Goal: Task Accomplishment & Management: Complete application form

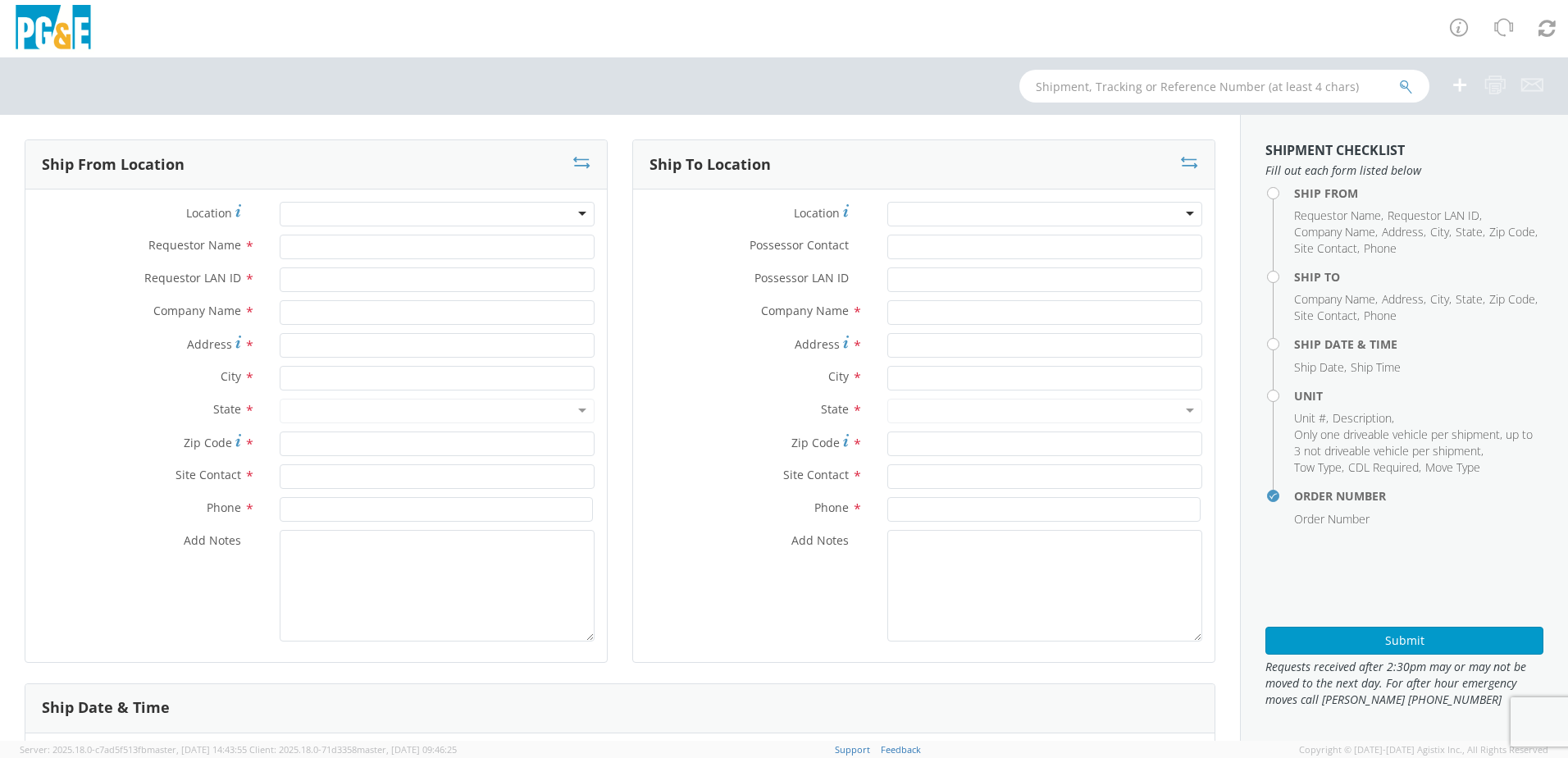
click at [328, 213] on div at bounding box center [436, 213] width 315 height 25
type input "D"
select select "2041093"
type input "[PERSON_NAME]"
click at [331, 214] on div at bounding box center [436, 213] width 315 height 25
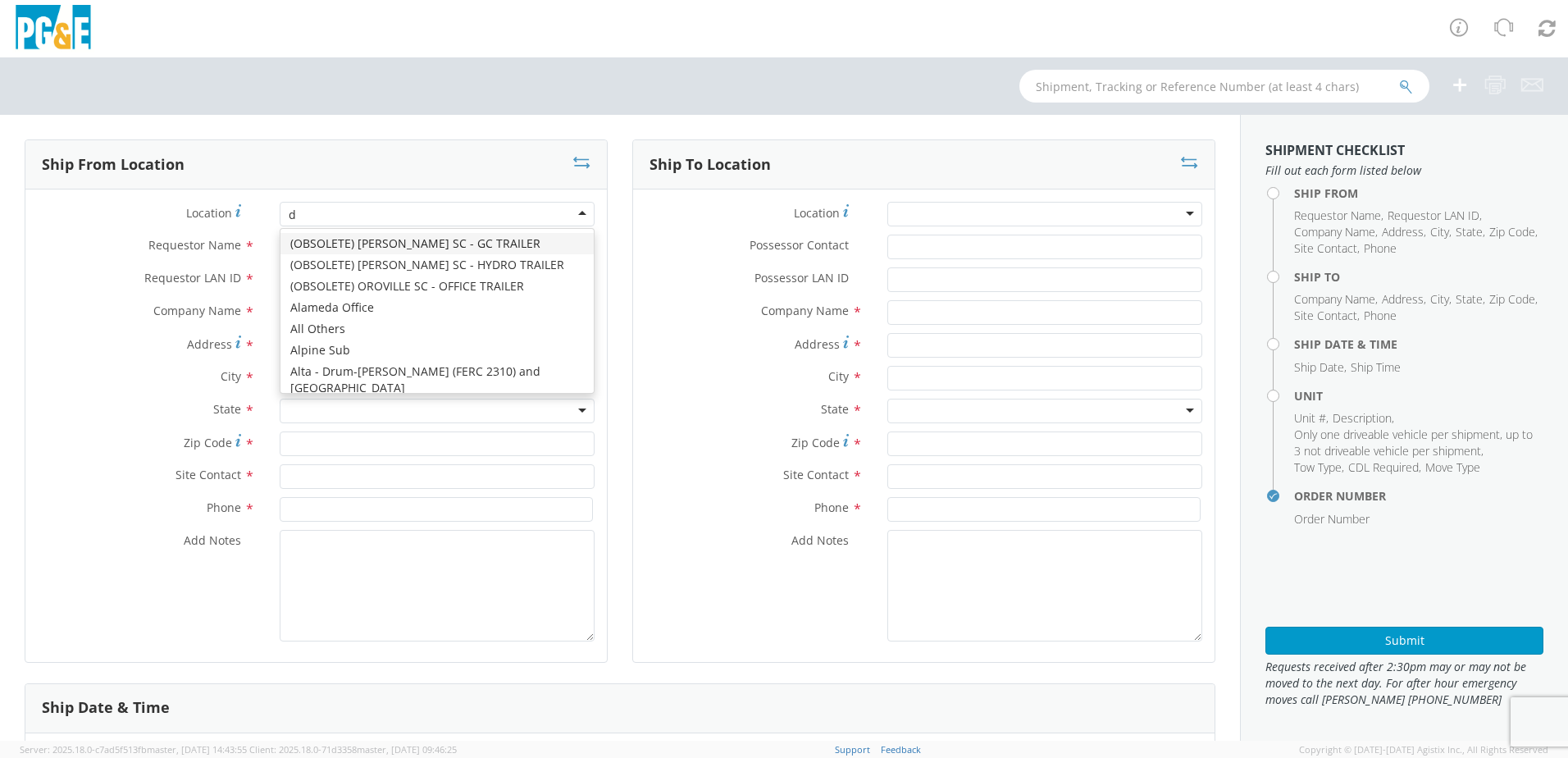
type input "da"
type input "PG&E"
type input "[STREET_ADDRESS]"
type input "[PERSON_NAME]"
type input "95616"
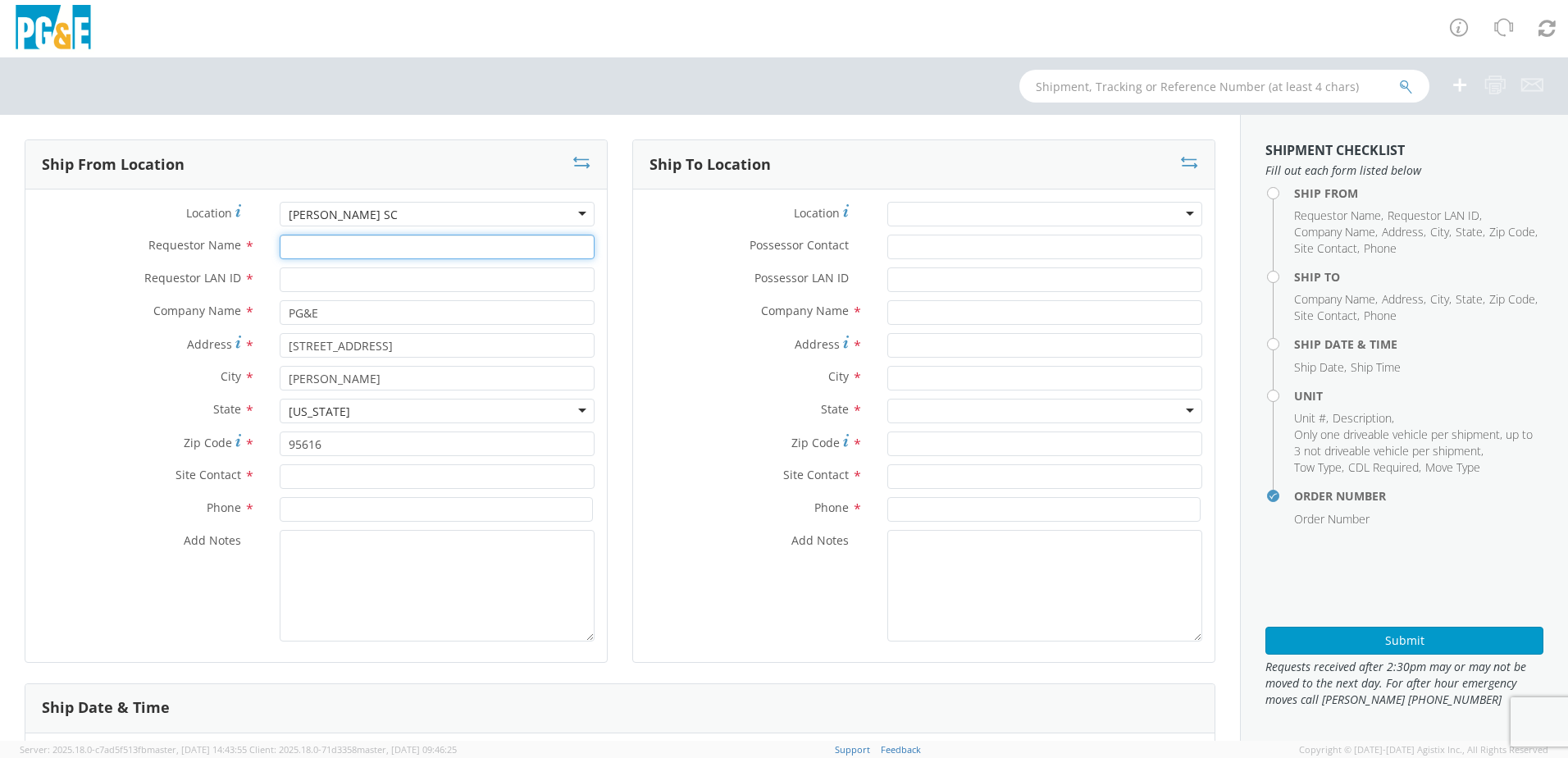
click at [310, 253] on input "Requestor Name *" at bounding box center [436, 246] width 315 height 25
type input "[PERSON_NAME]"
type input "WBM7"
click at [394, 460] on div "Zip Code * 95616" at bounding box center [316, 448] width 582 height 33
click at [388, 472] on input "text" at bounding box center [436, 476] width 315 height 25
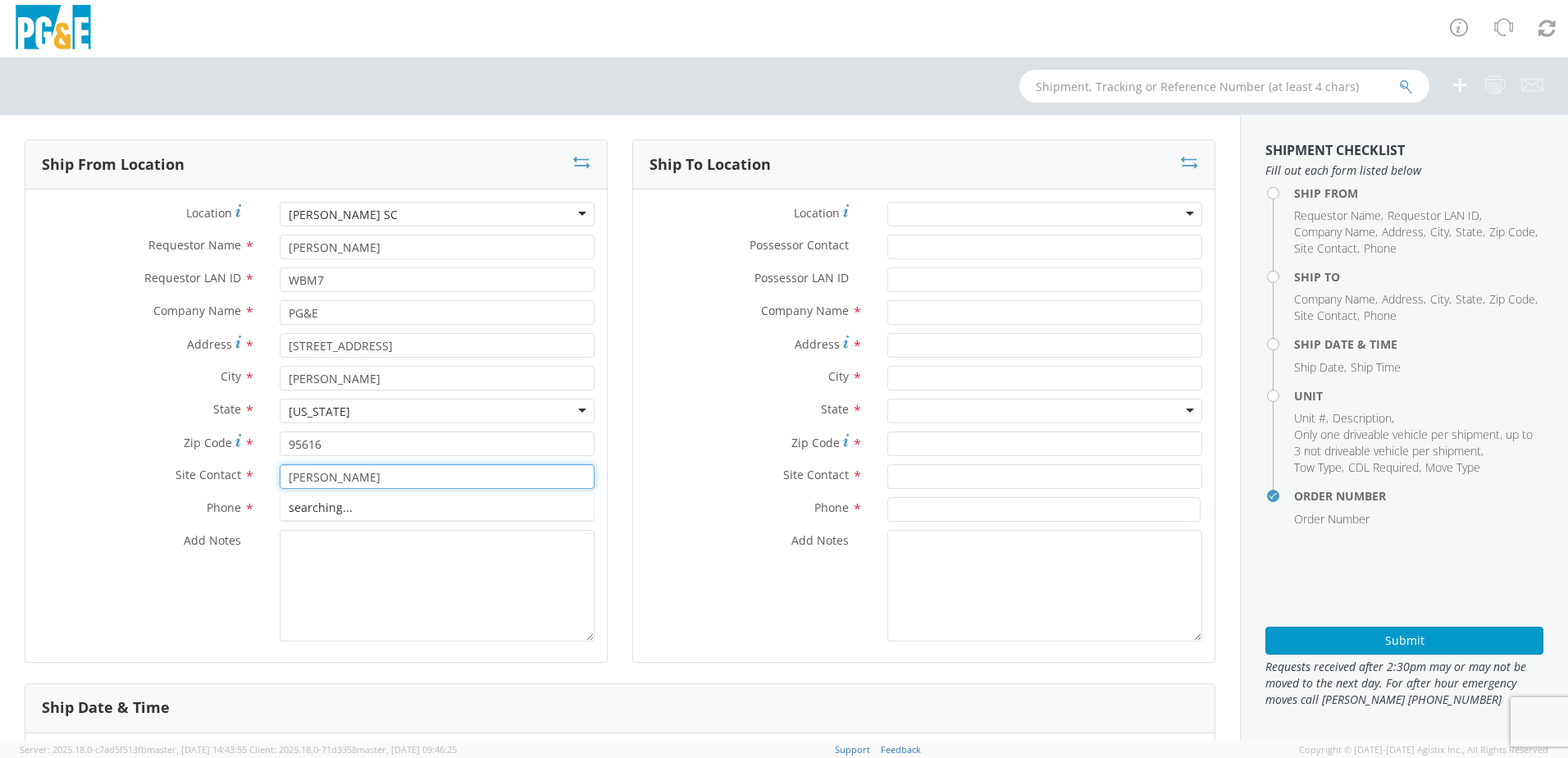
type input "[PERSON_NAME]"
click at [208, 588] on div "Add Notes *" at bounding box center [316, 586] width 582 height 112
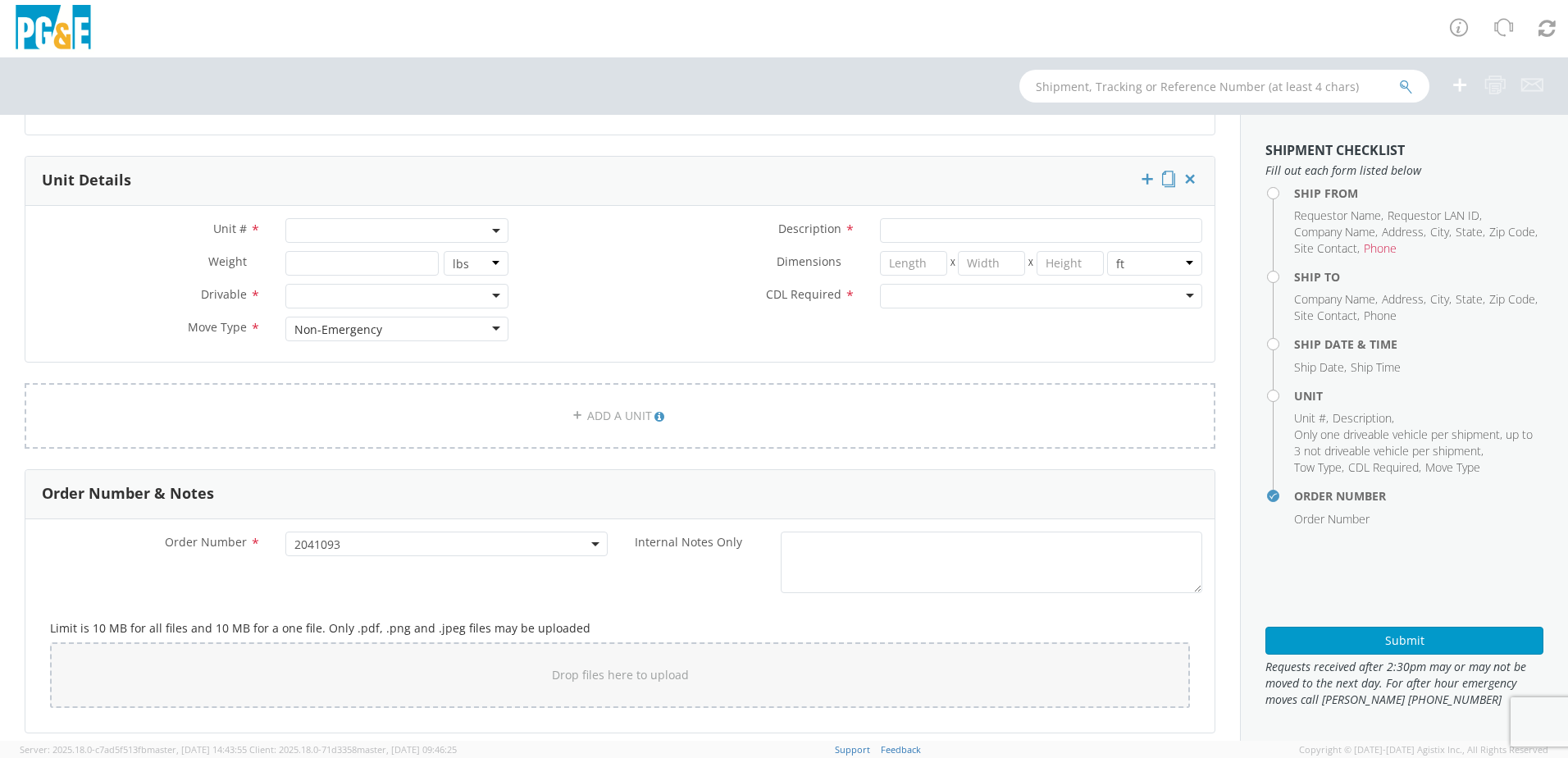
scroll to position [837, 0]
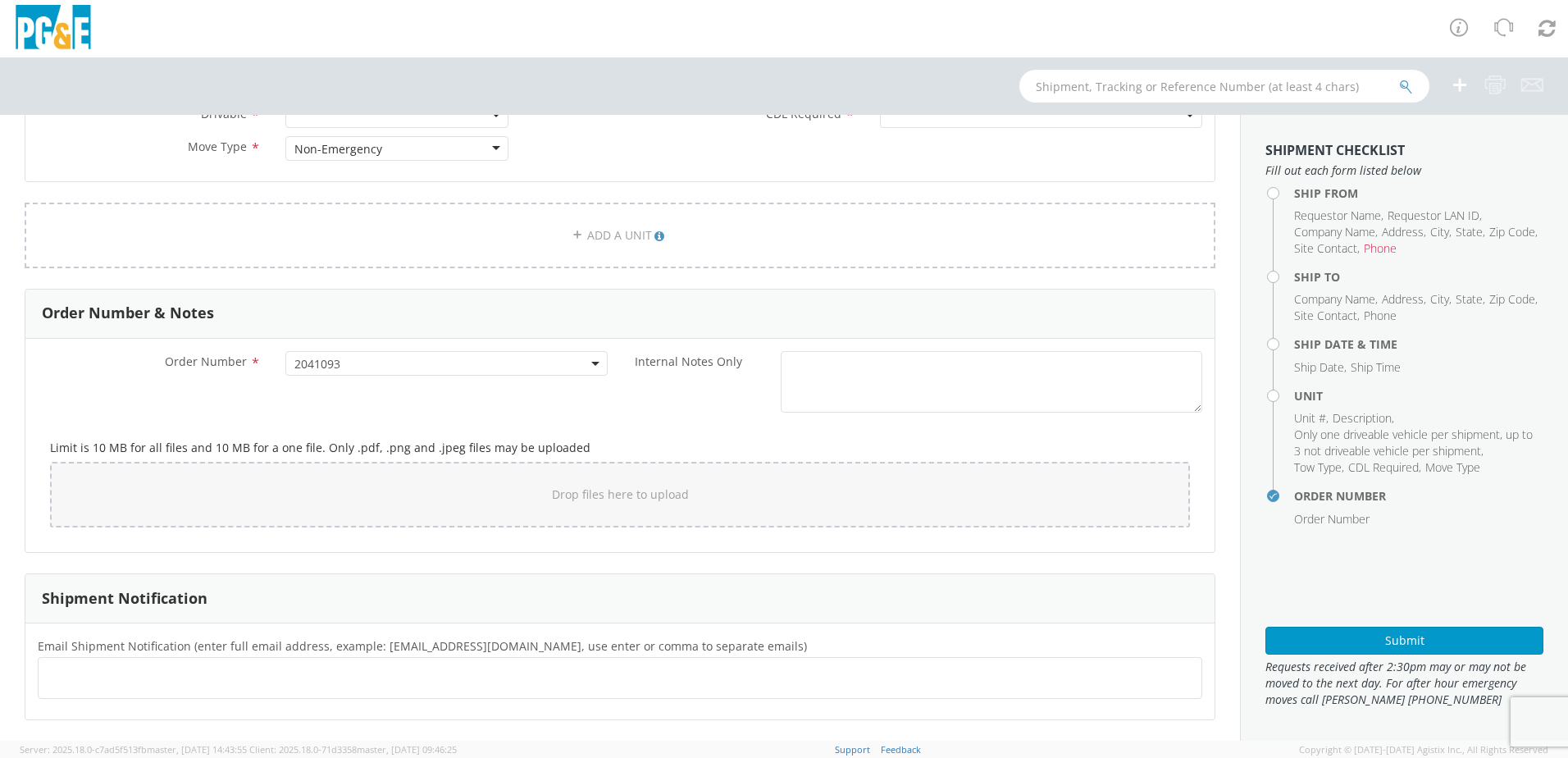
click at [135, 675] on ul at bounding box center [620, 678] width 1150 height 27
paste input "[EMAIL_ADDRESS][DOMAIN_NAME]"
type input "[EMAIL_ADDRESS][DOMAIN_NAME]"
click at [299, 412] on div "Order Number * 2041093 2041093 Internal Notes Only *" at bounding box center [620, 386] width 1189 height 70
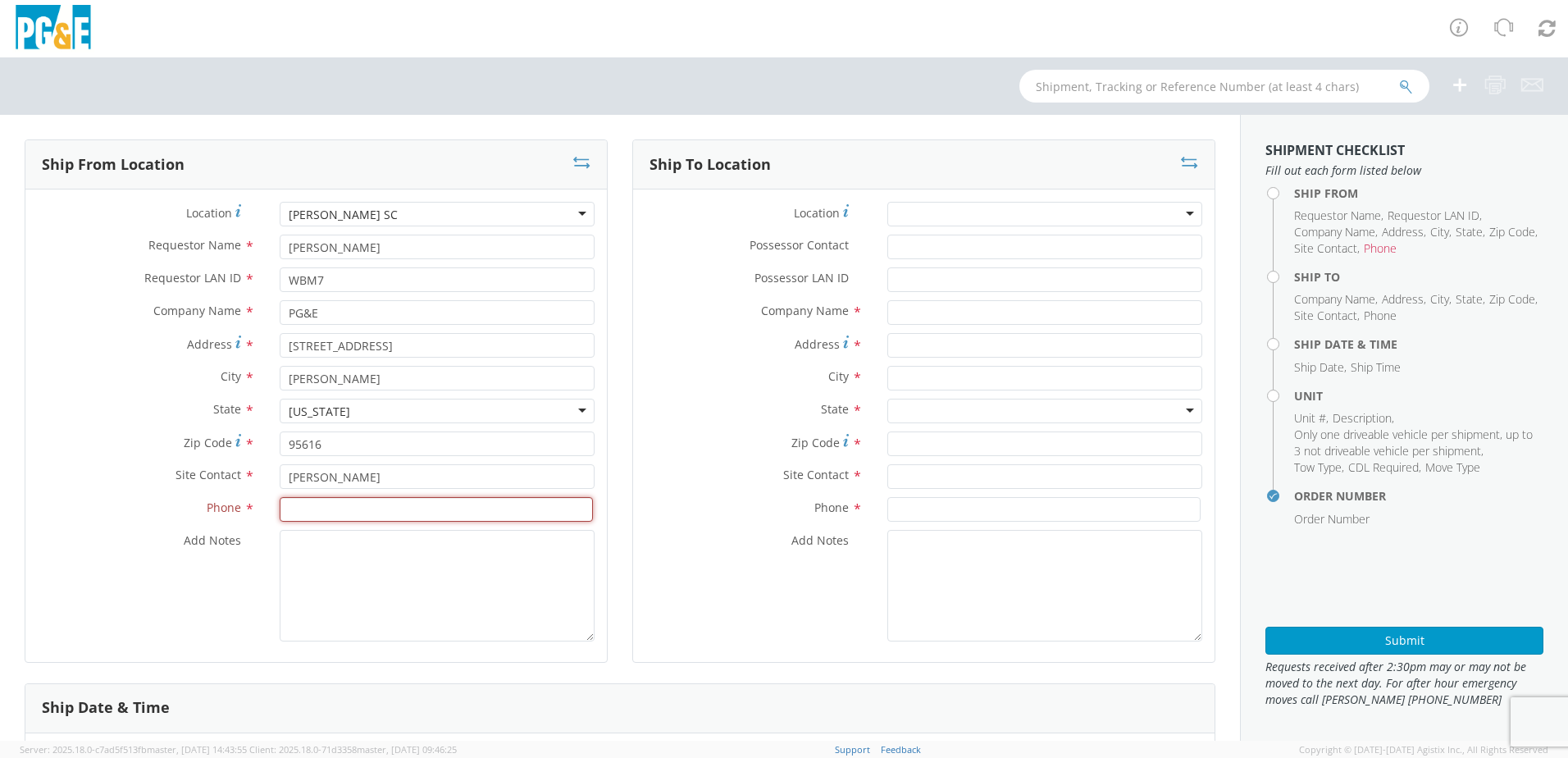
click at [315, 499] on input at bounding box center [436, 509] width 313 height 25
paste input "[PHONE_NUMBER]"
type input "[PHONE_NUMBER]"
click at [906, 213] on div at bounding box center [1044, 213] width 315 height 25
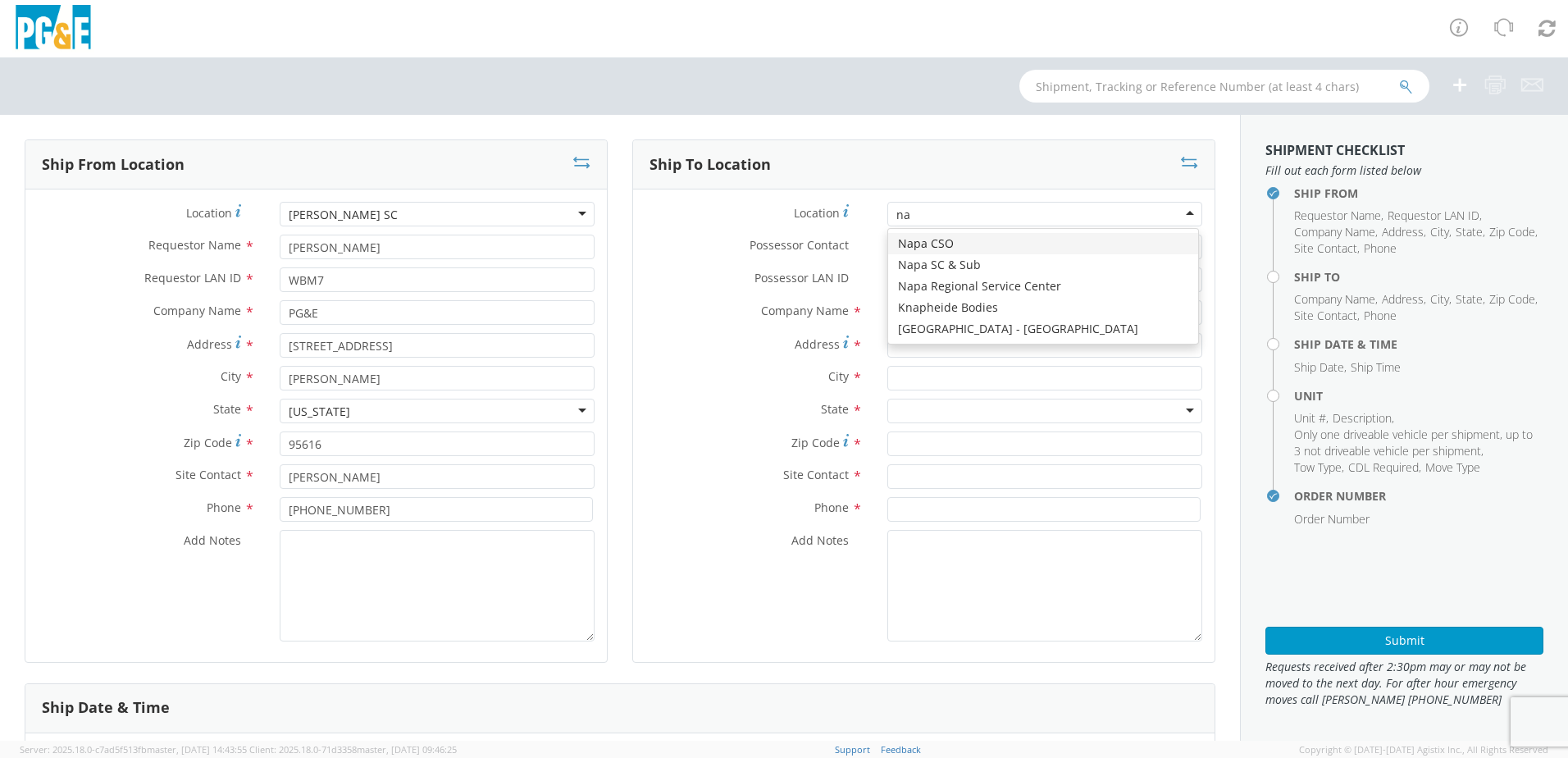
type input "n"
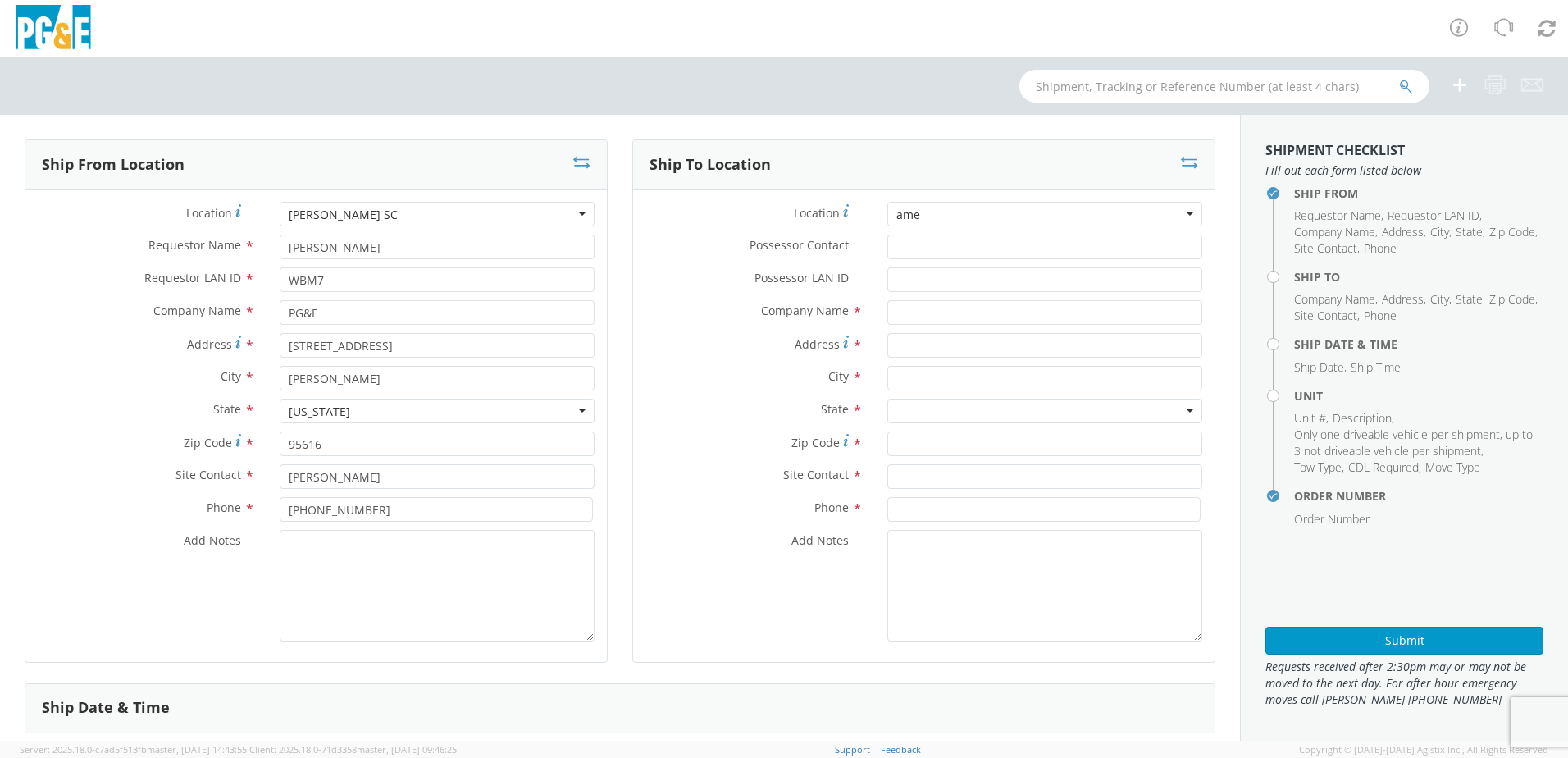
type input "amer"
type input "PG&E"
type input "[STREET_ADDRESS]"
type input "American Canyon"
type input "94503"
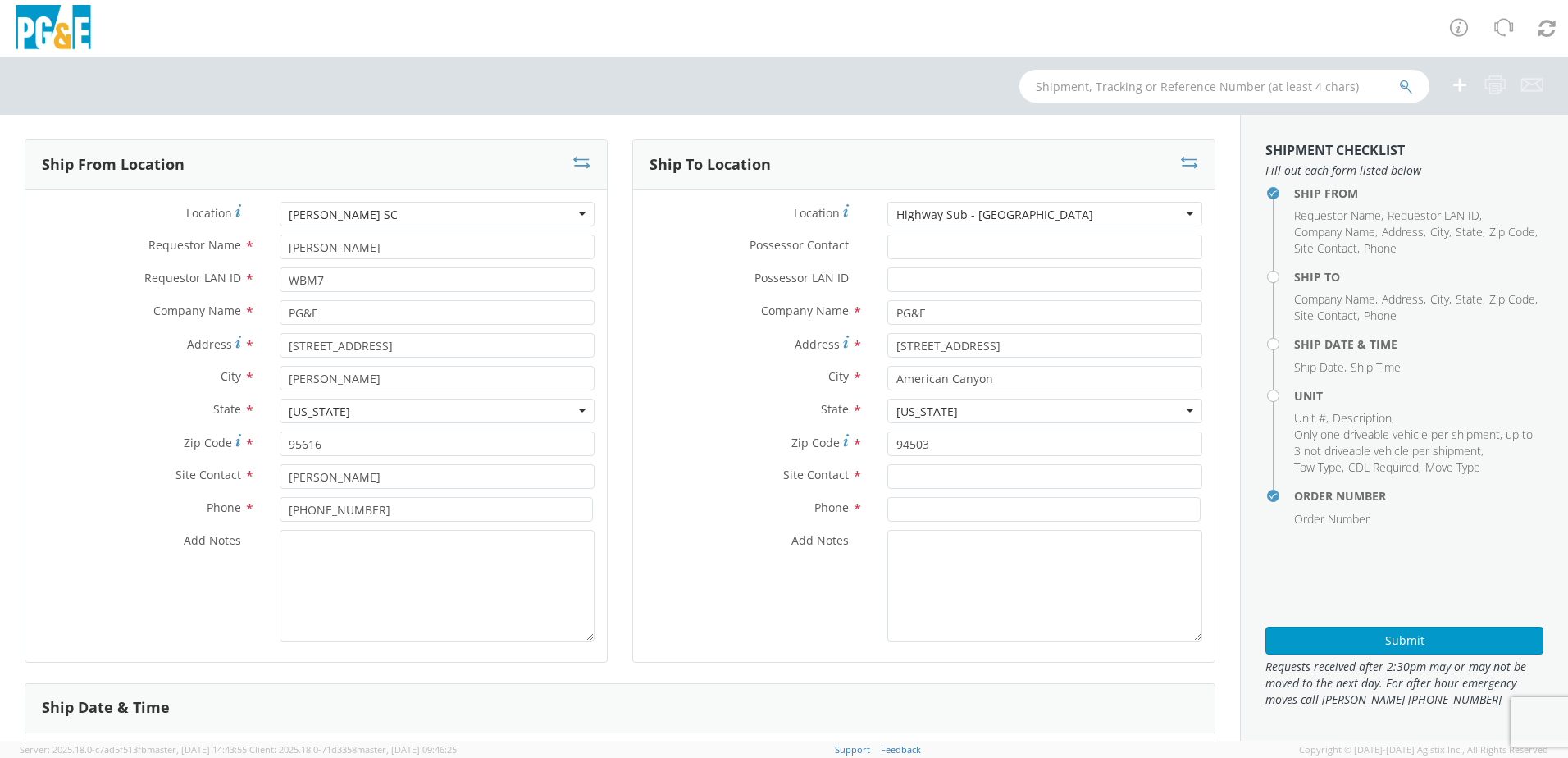
click at [1067, 219] on div "Highway Sub - [GEOGRAPHIC_DATA]" at bounding box center [1044, 213] width 315 height 25
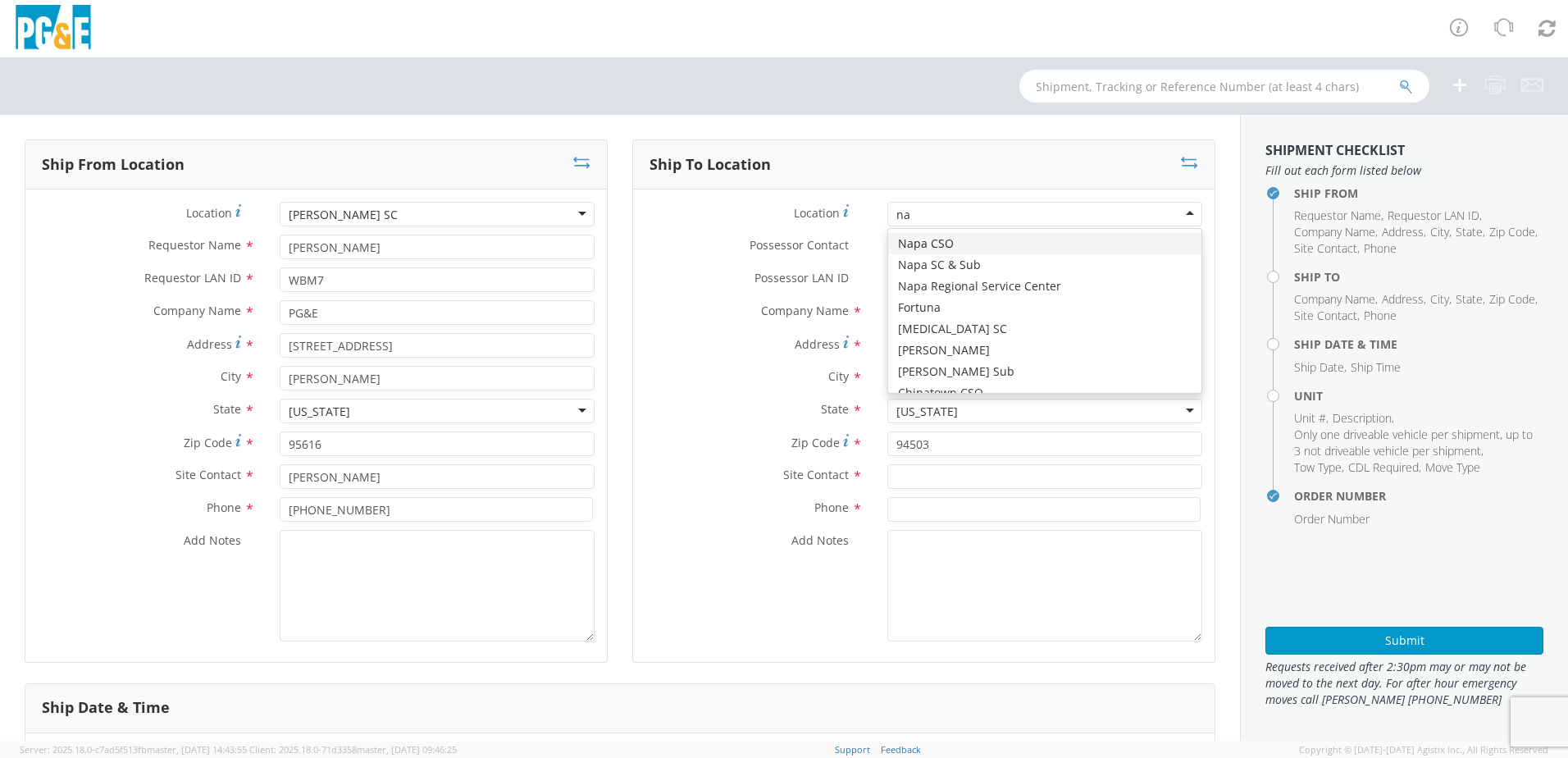
scroll to position [5, 0]
type input "napa"
type input "[STREET_ADDRESS][PERSON_NAME]"
type input "Napa"
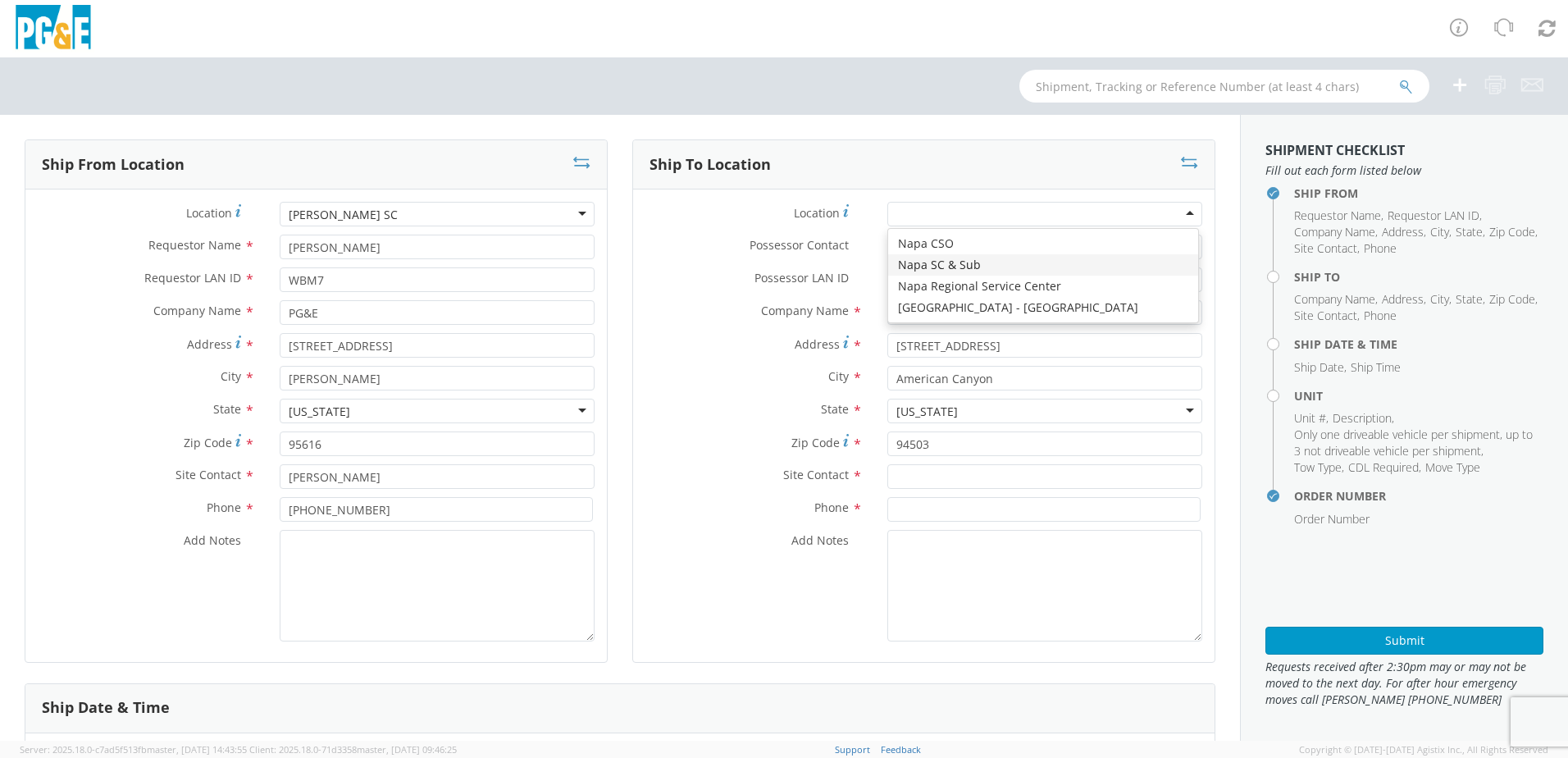
type input "94559"
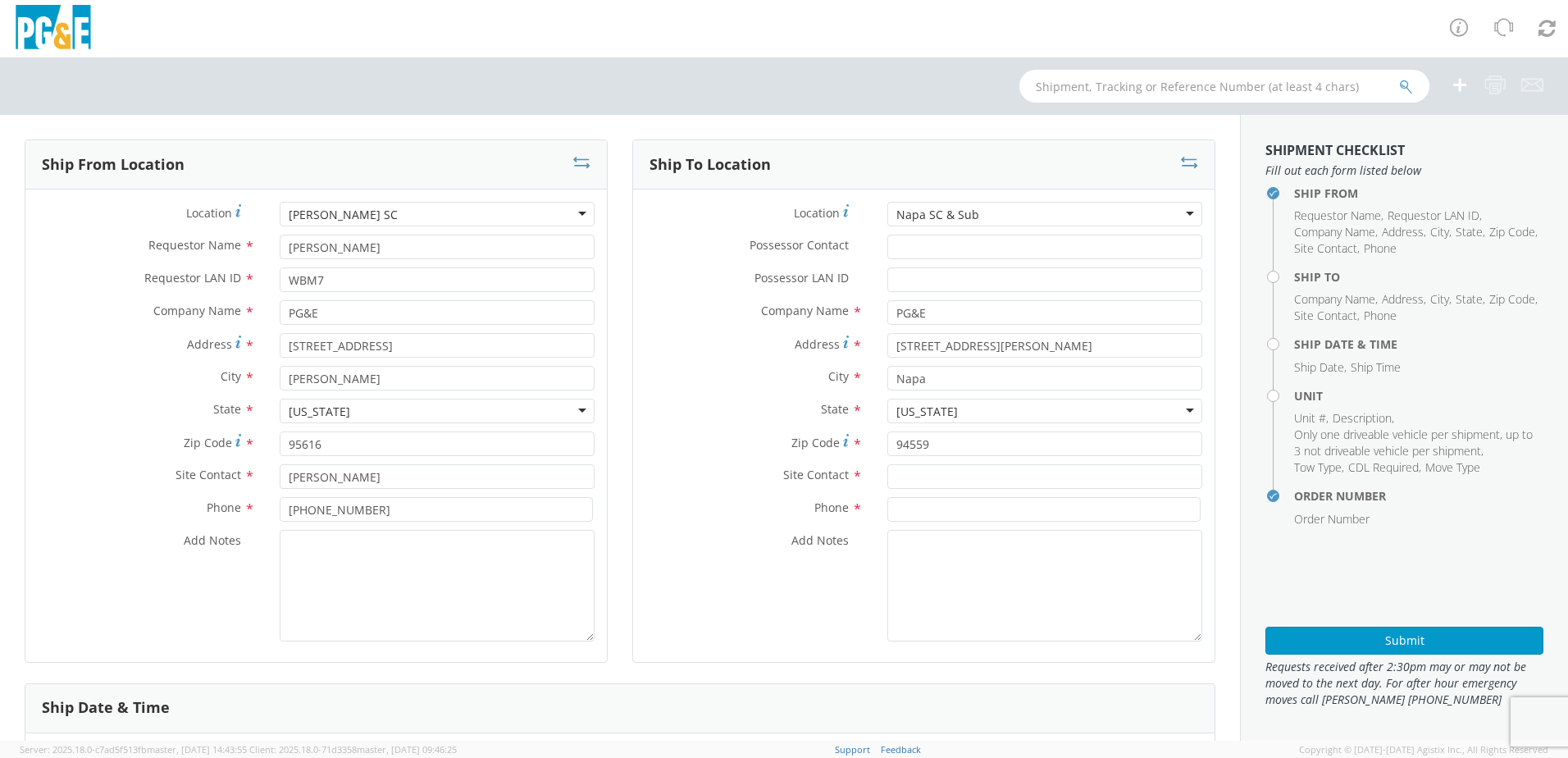
click at [964, 212] on div "Napa SC & Sub" at bounding box center [937, 215] width 83 height 16
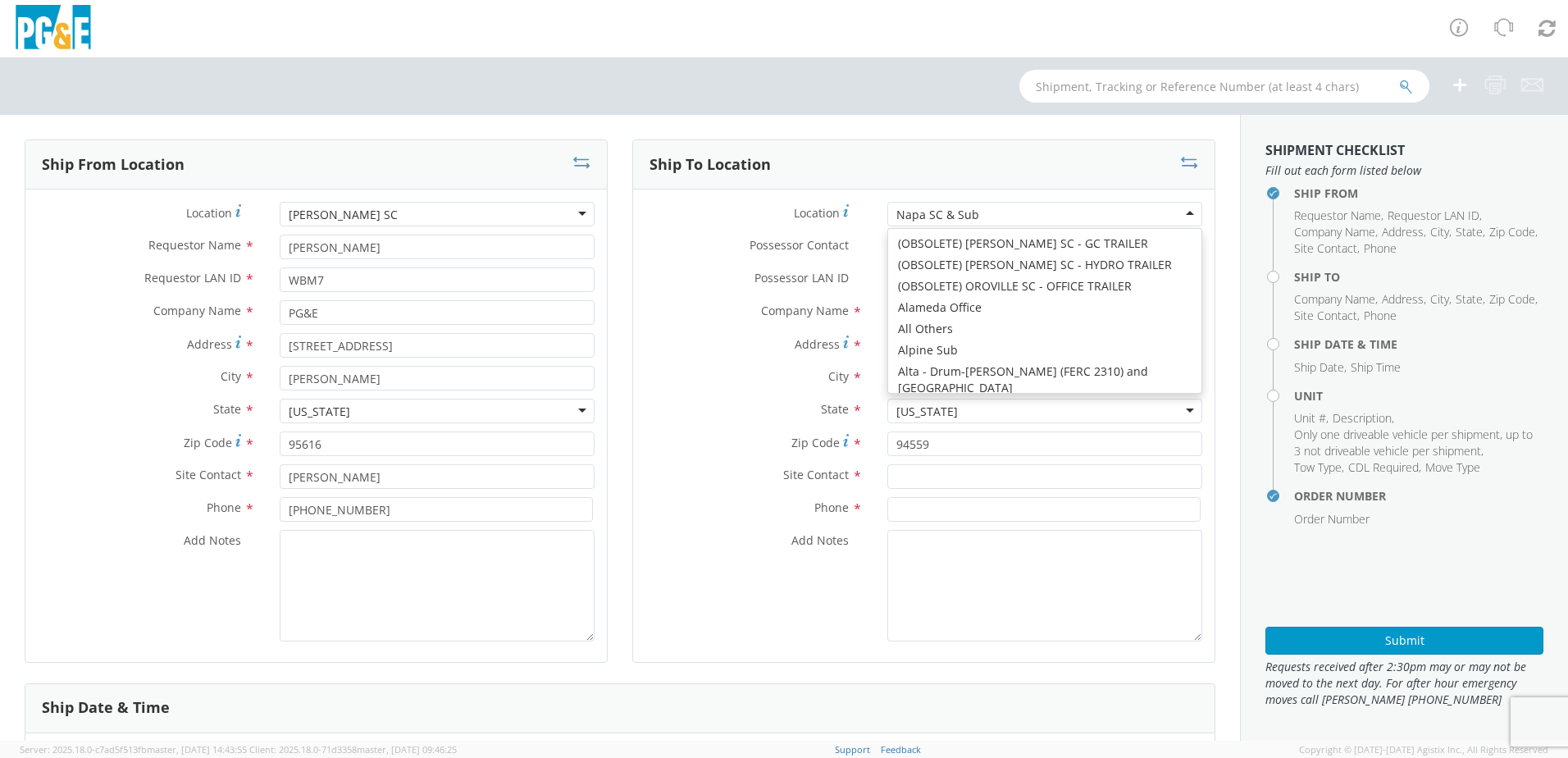
type input "[STREET_ADDRESS][PERSON_NAME]"
type input "American Canyon"
type input "94503"
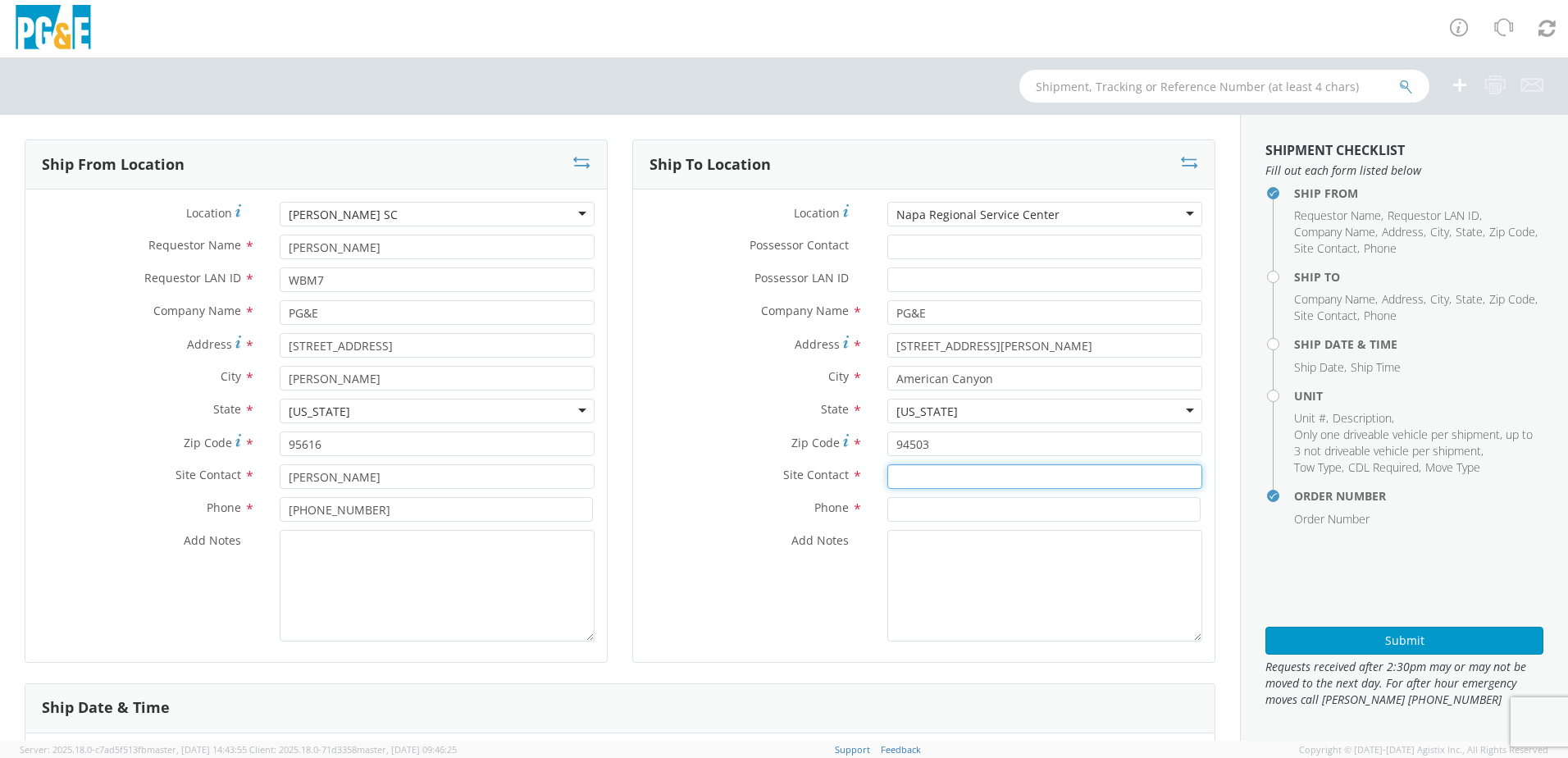
click at [910, 477] on input "text" at bounding box center [1044, 476] width 315 height 25
paste input "[PERSON_NAME]"
type input "[PERSON_NAME]"
click at [926, 508] on input at bounding box center [1044, 509] width 313 height 25
paste input "[PHONE_NUMBER]"
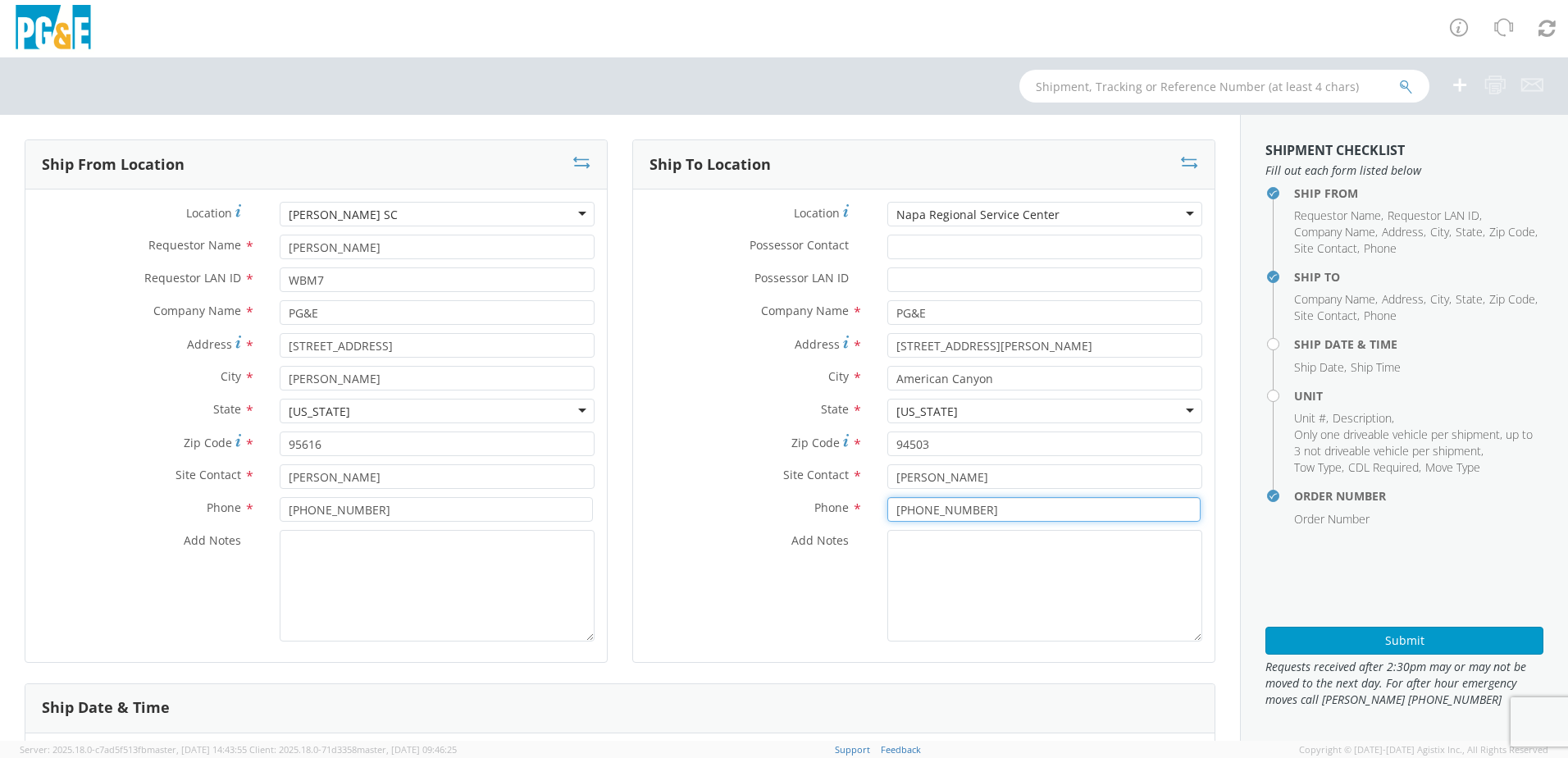
type input "[PHONE_NUMBER]"
click at [923, 556] on textarea "Add Notes *" at bounding box center [1044, 586] width 315 height 112
paste textarea "[PERSON_NAME] @ [PHONE_NUMBER]"
click at [958, 564] on textarea "ALT CONTACT: [PERSON_NAME] @ [PHONE_NUMBER] GARAGE:" at bounding box center [1044, 586] width 315 height 112
paste textarea "[PHONE_NUMBER]"
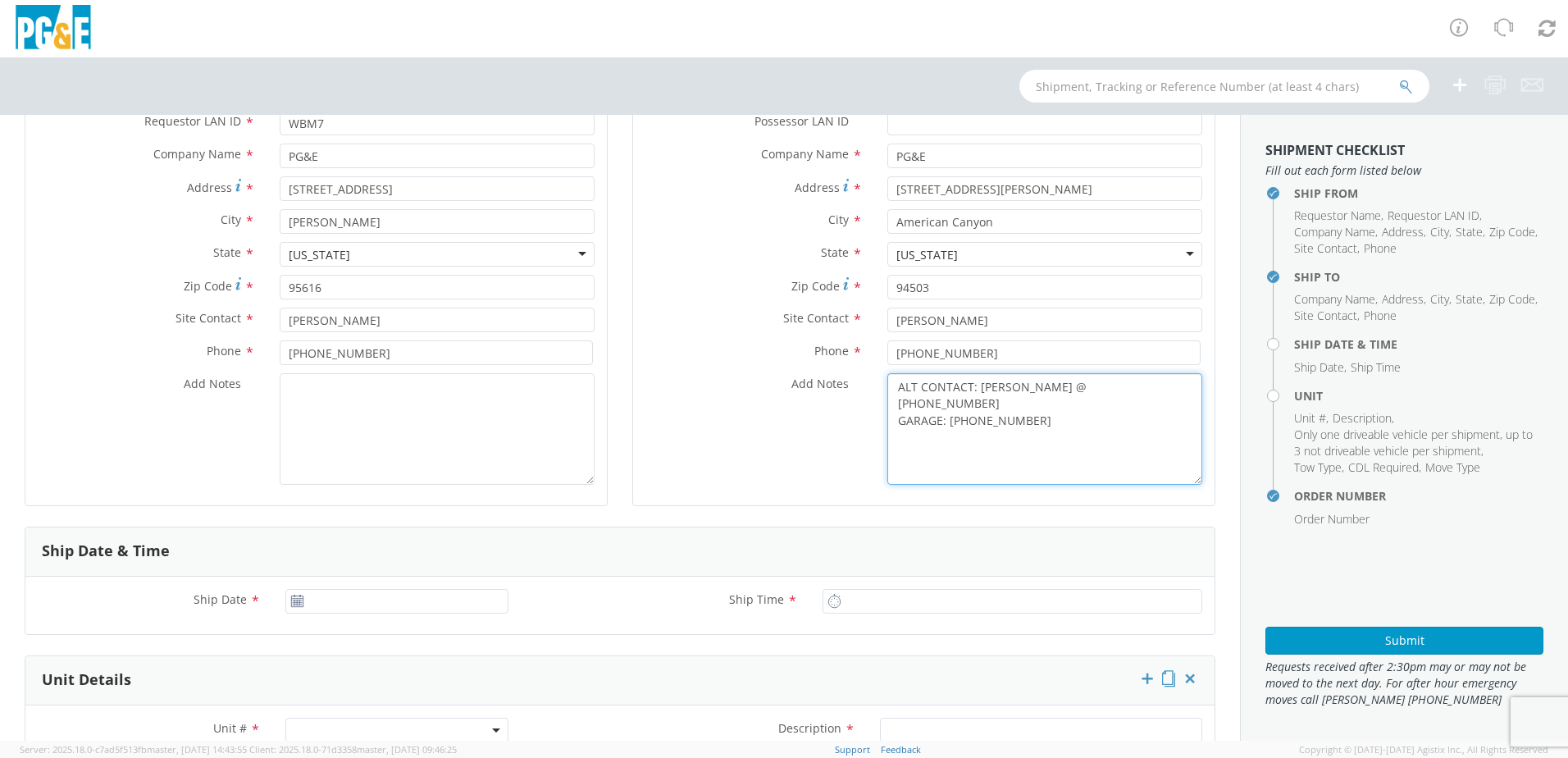
scroll to position [164, 0]
type textarea "ALT CONTACT: [PERSON_NAME] @ [PHONE_NUMBER] GARAGE: [PHONE_NUMBER]"
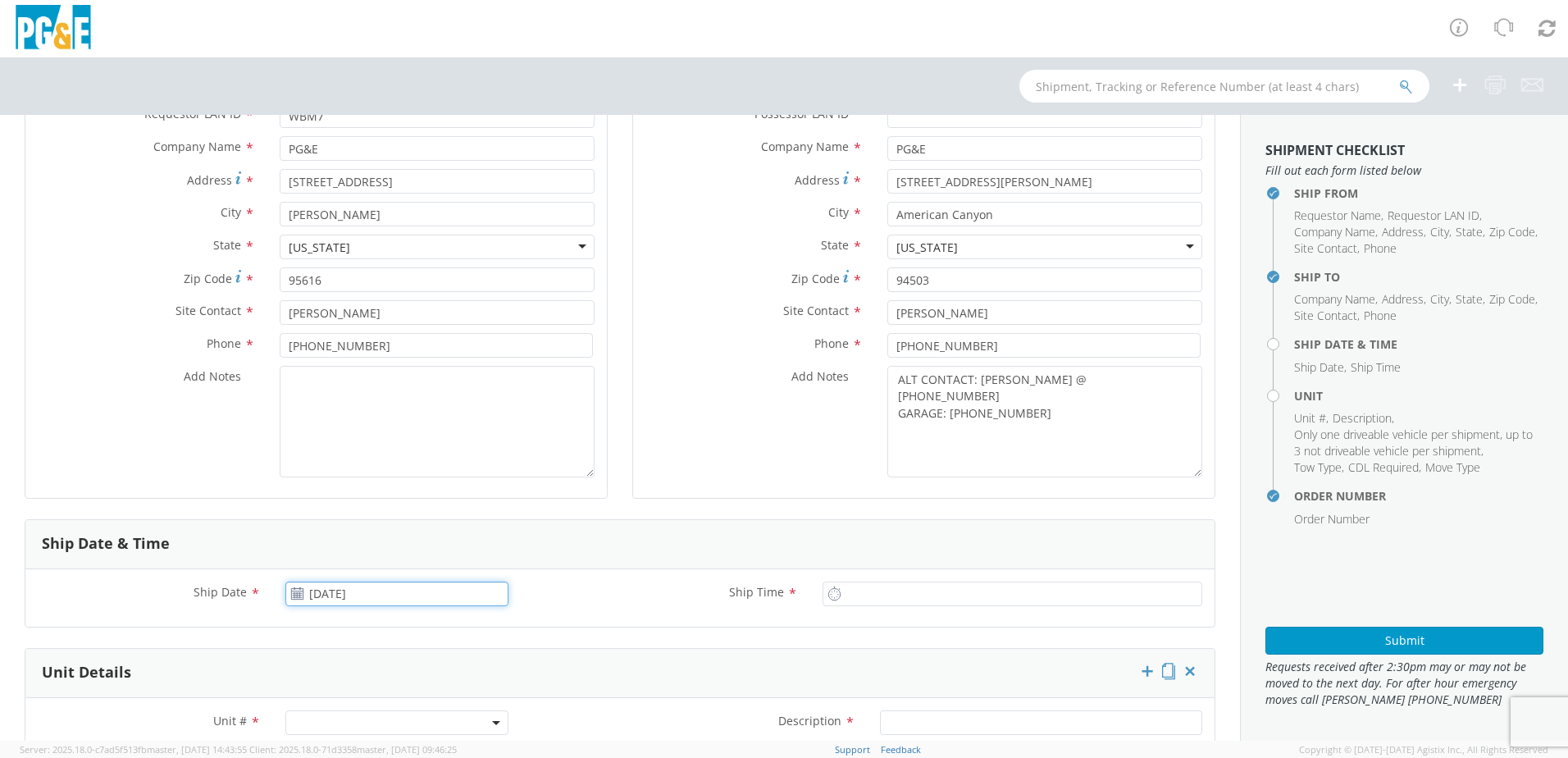
click at [355, 596] on input "[DATE]" at bounding box center [397, 594] width 223 height 25
click at [390, 462] on td "10" at bounding box center [398, 465] width 34 height 25
type input "[DATE]"
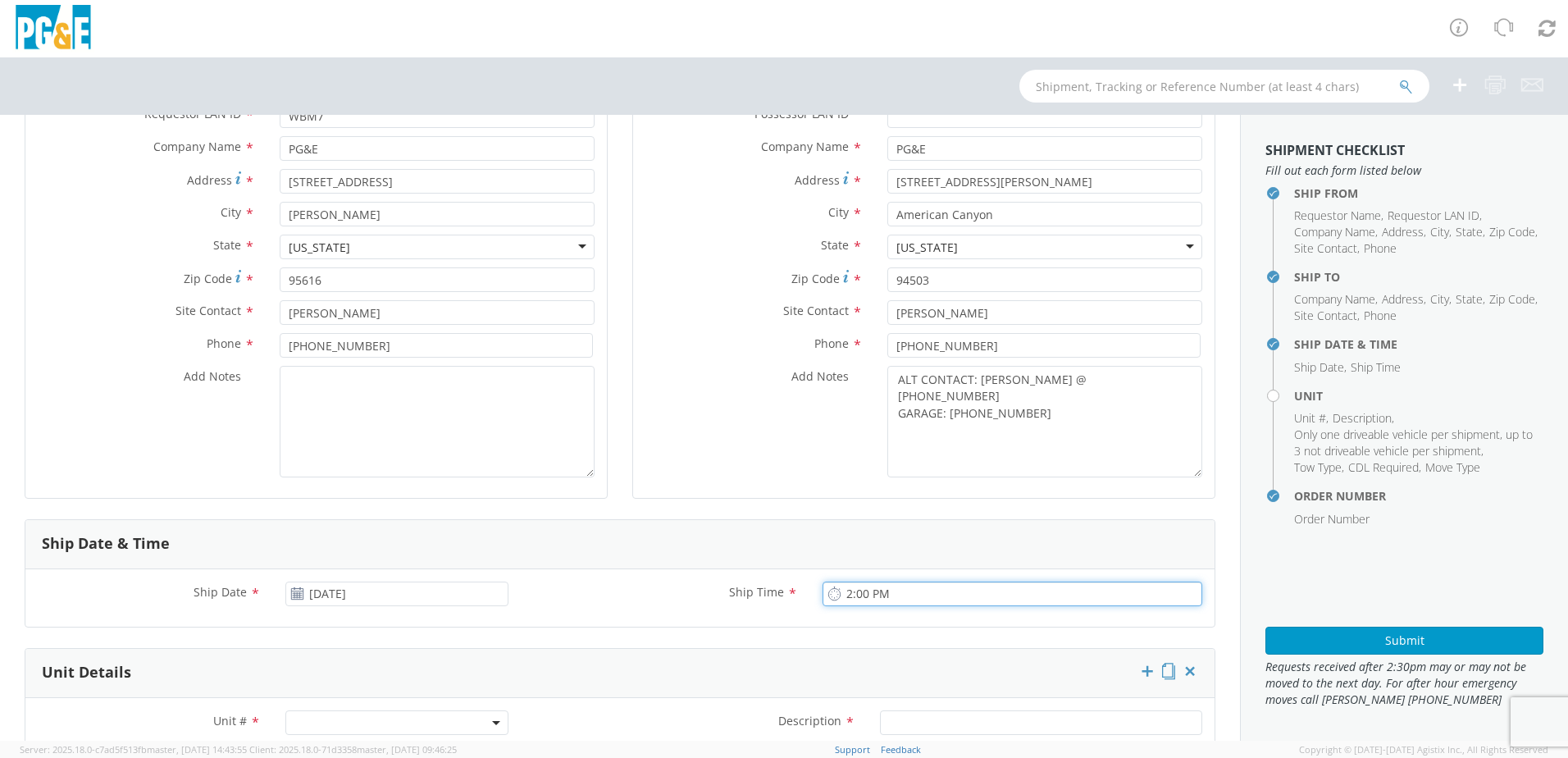
click at [840, 596] on input "2:00 PM" at bounding box center [1012, 594] width 379 height 25
type input "8:00 AM"
click at [318, 714] on agx-select2 at bounding box center [397, 721] width 223 height 15
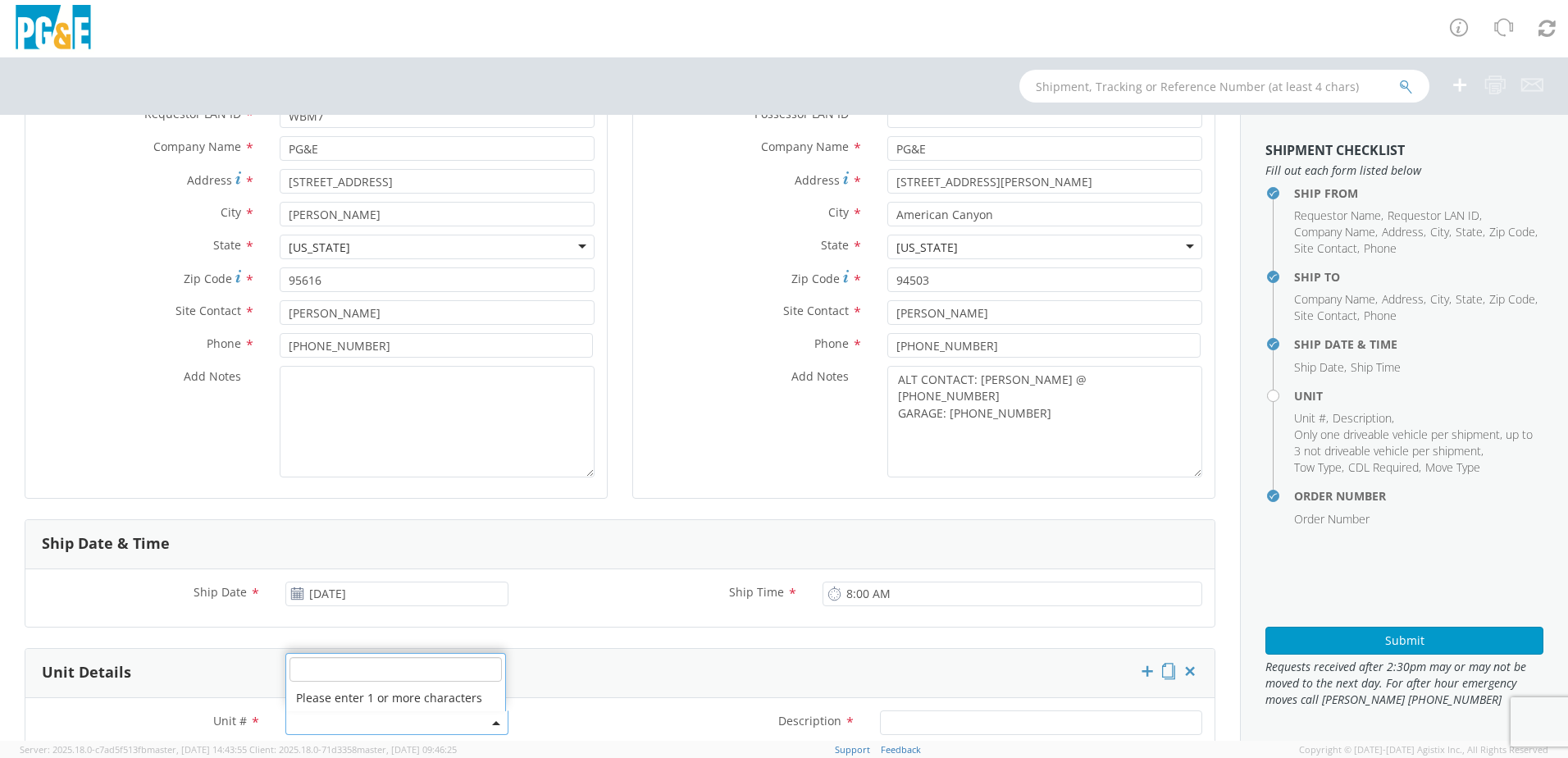
click at [371, 670] on input "search" at bounding box center [396, 669] width 212 height 25
paste input "B40761"
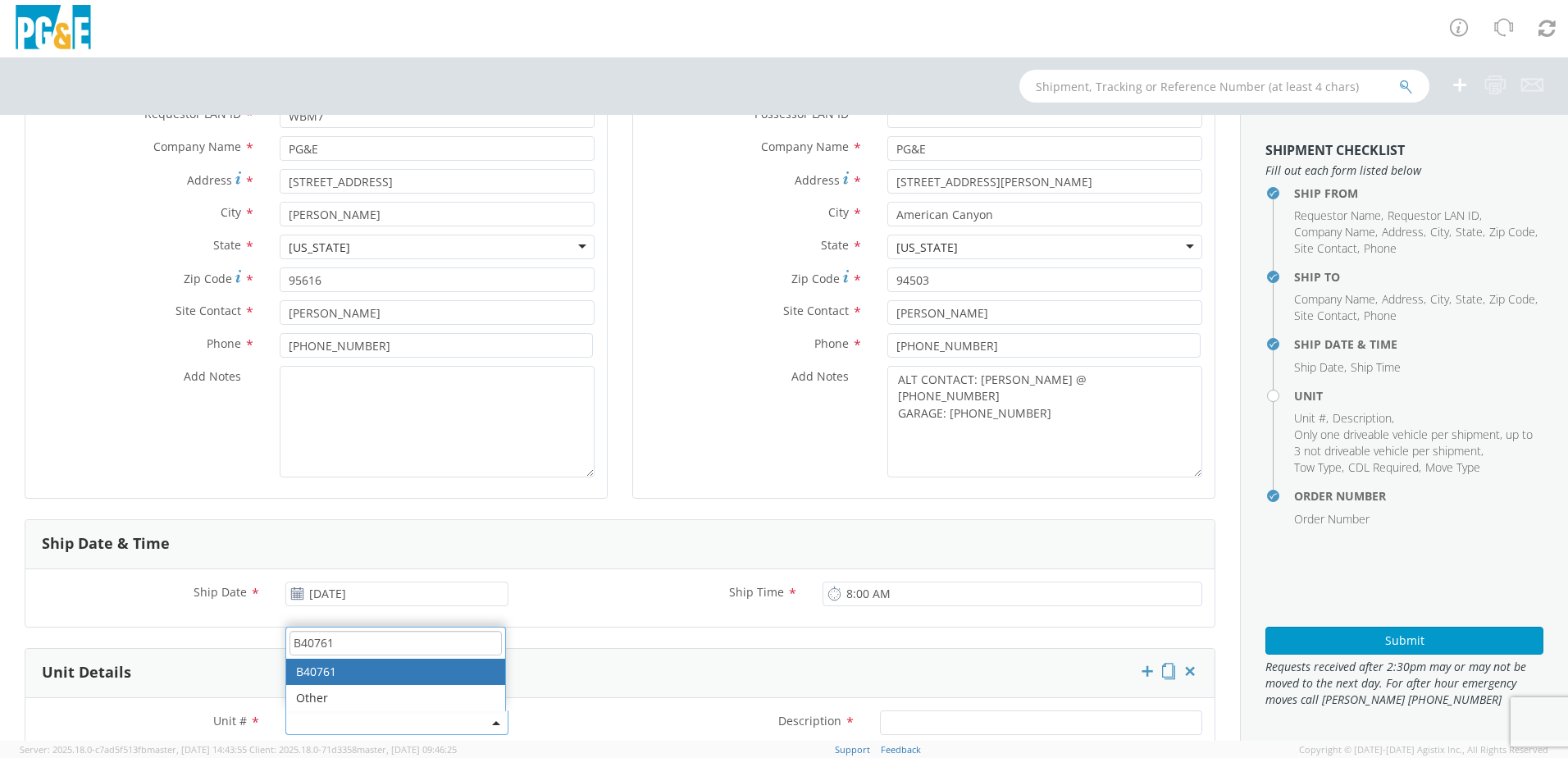
type input "B40761"
type input "VAN; U/G CABLEMAN 16-19.5K 4X2"
type input "19000"
select select "B40761"
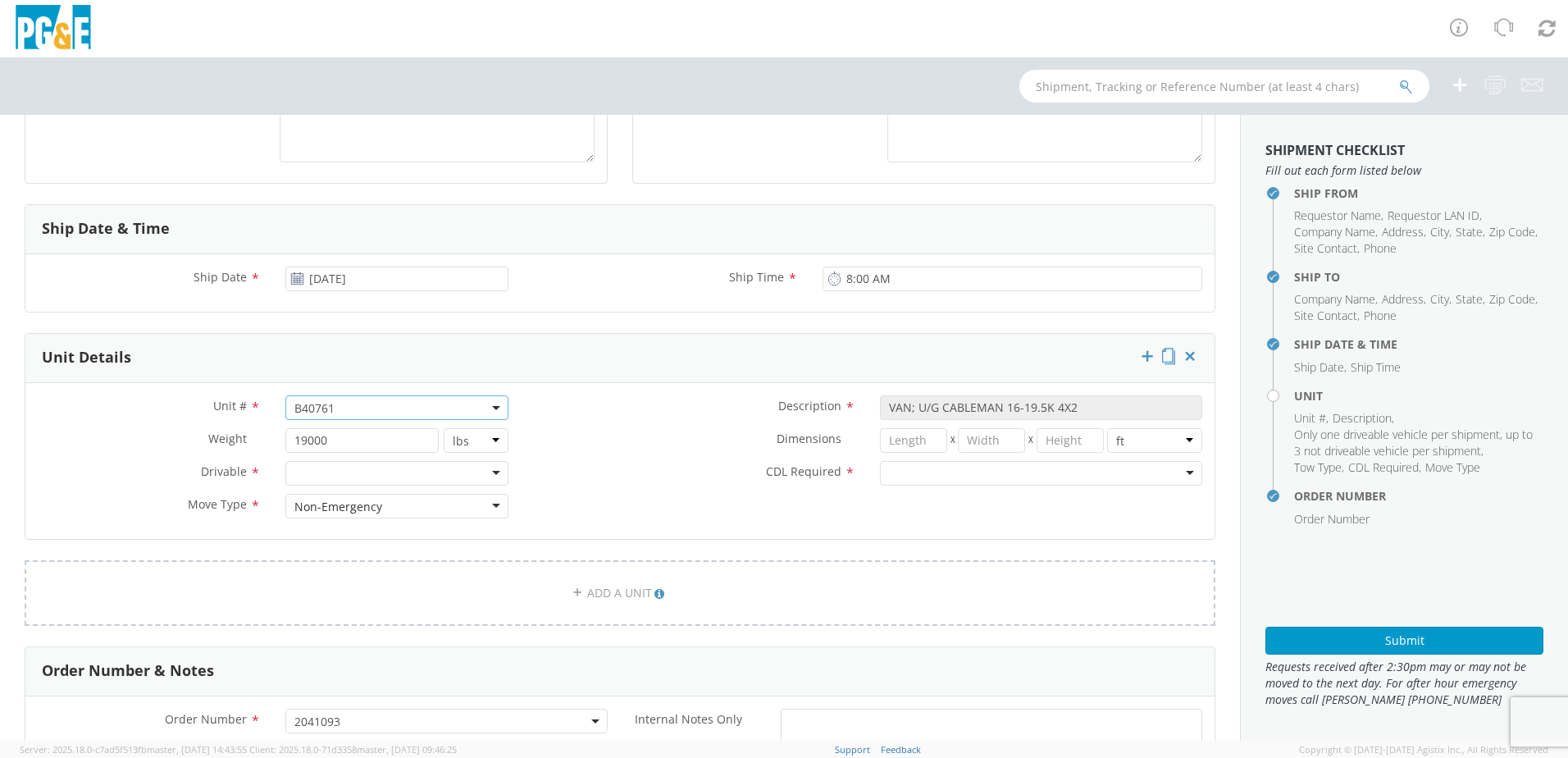
scroll to position [492, 0]
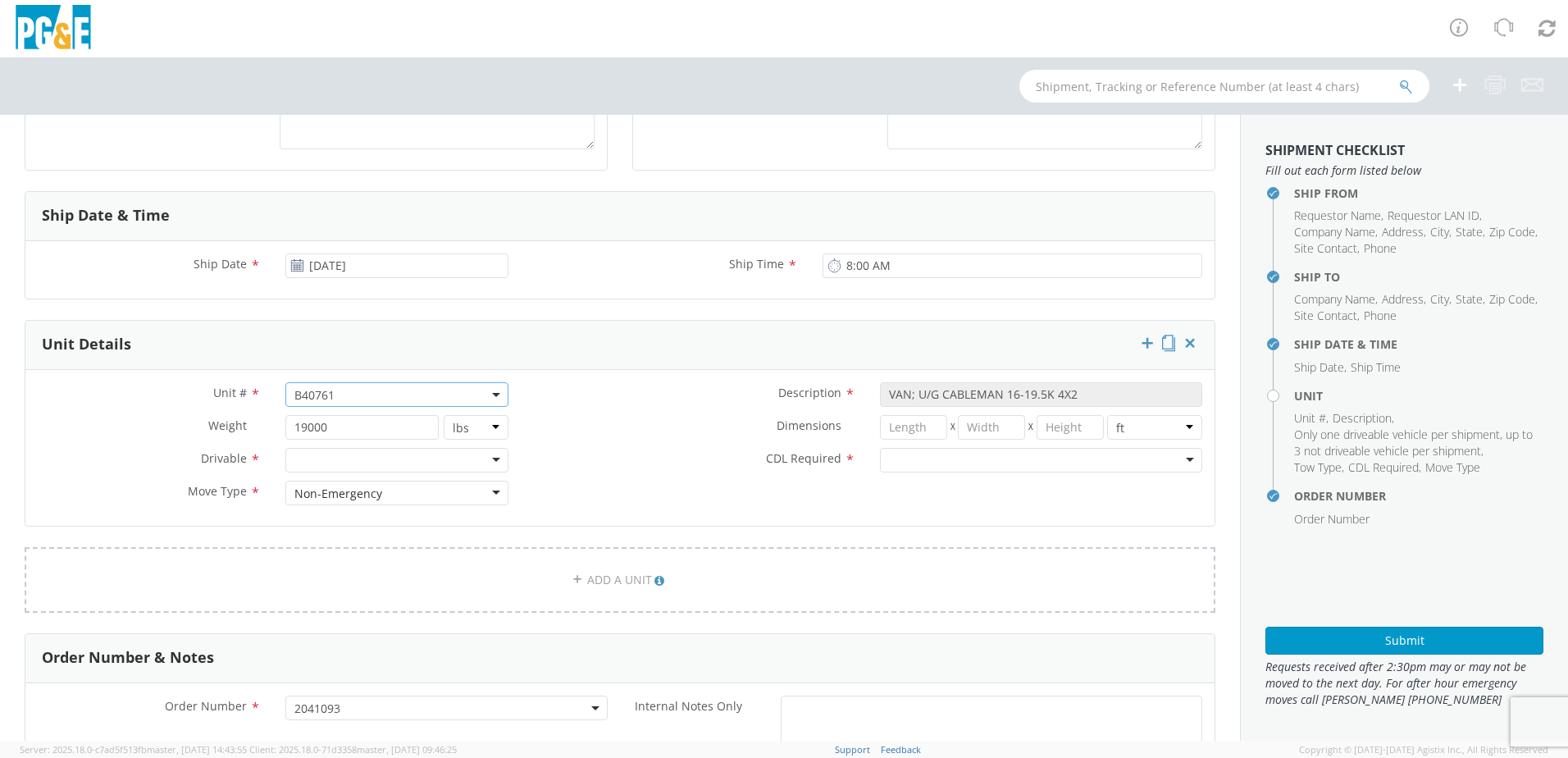
click at [321, 458] on div at bounding box center [397, 459] width 223 height 25
click at [906, 466] on div at bounding box center [1041, 459] width 322 height 25
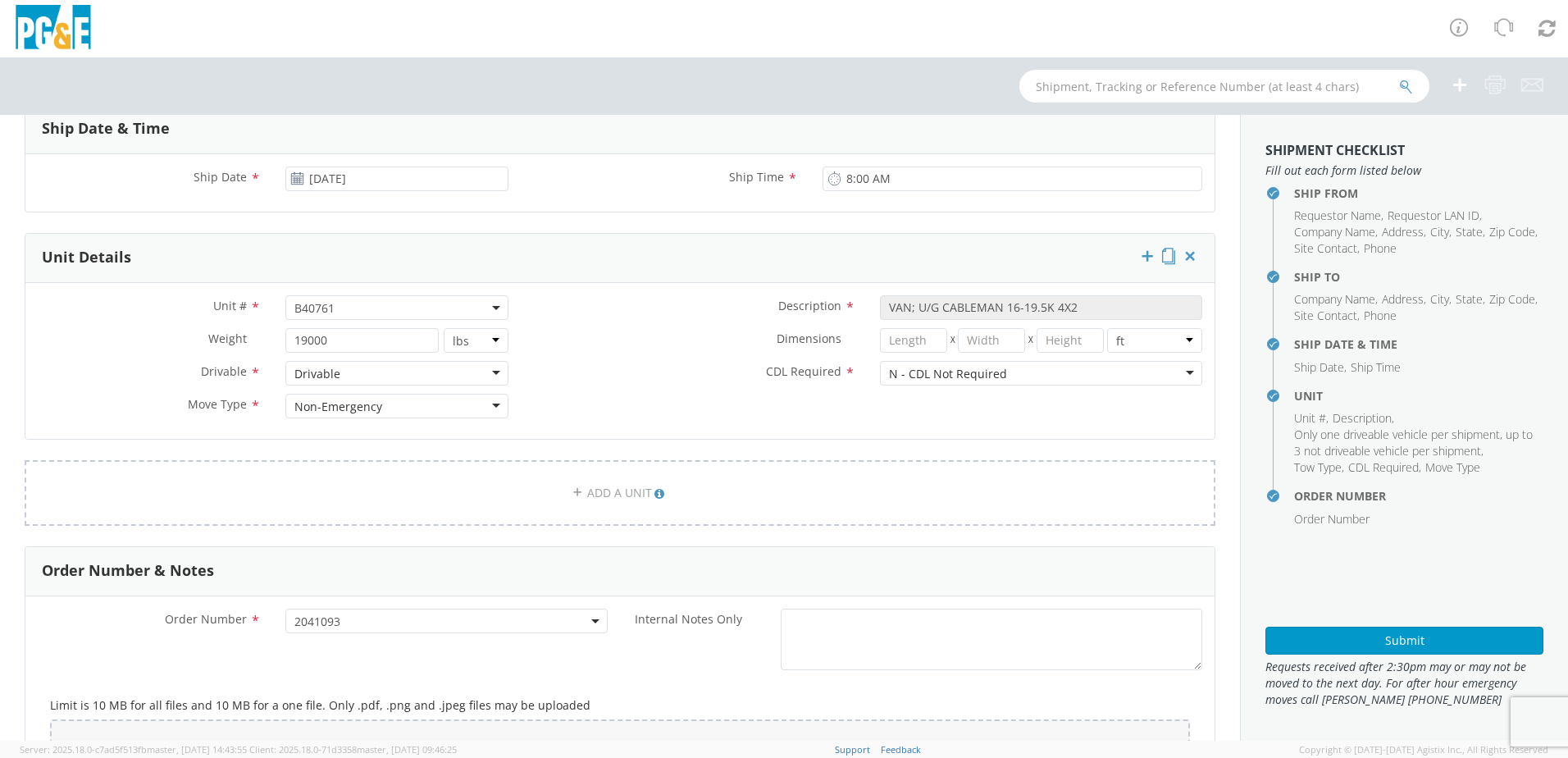
scroll to position [821, 0]
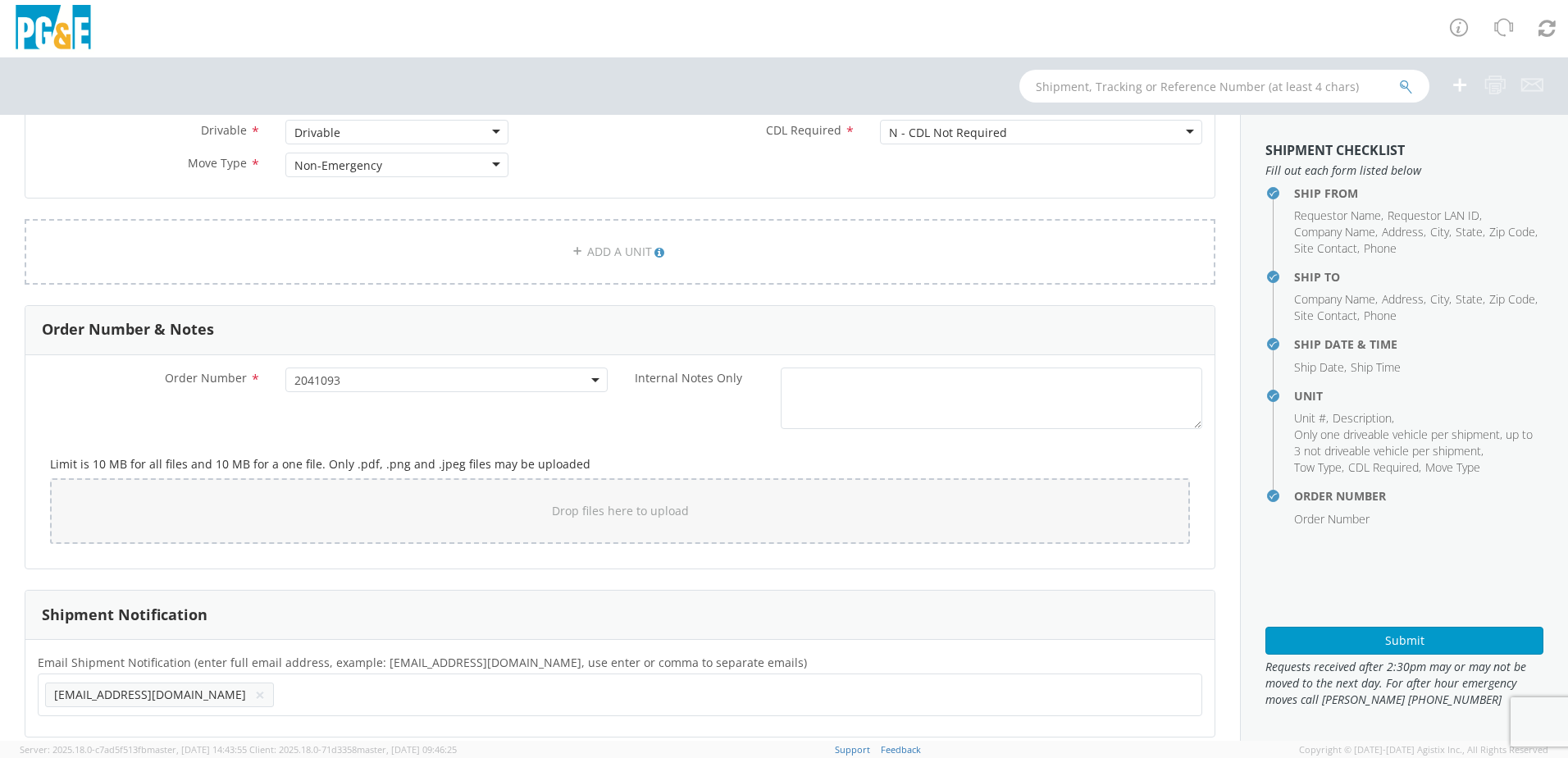
click at [190, 694] on ul "[EMAIL_ADDRESS][DOMAIN_NAME] ×" at bounding box center [620, 694] width 1150 height 28
paste input "[EMAIL_ADDRESS][DOMAIN_NAME]"
type input "[EMAIL_ADDRESS][DOMAIN_NAME]"
click at [514, 692] on input "text" at bounding box center [523, 694] width 17 height 24
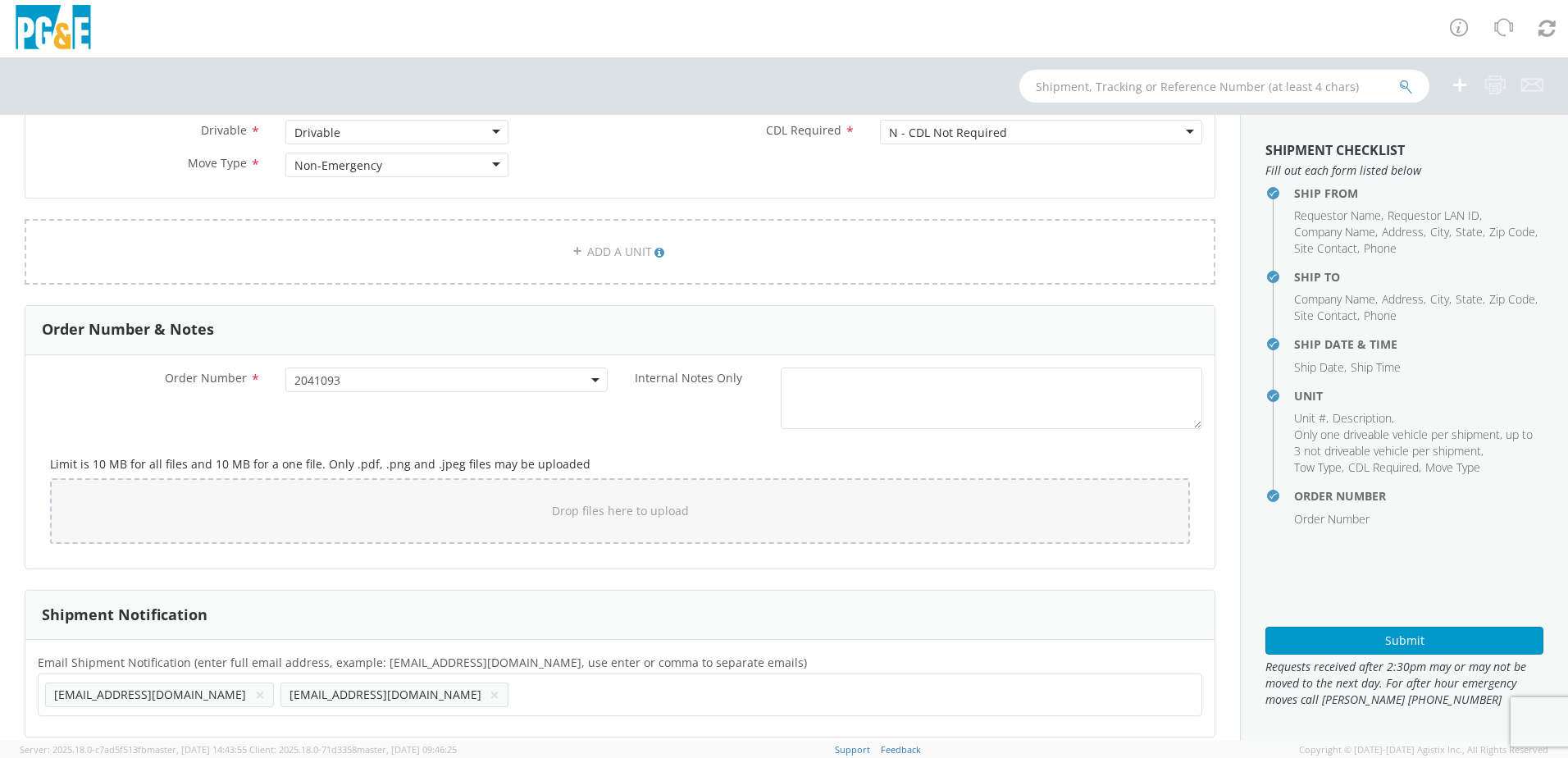
paste input "[EMAIL_ADDRESS][DOMAIN_NAME]"
type input "[EMAIL_ADDRESS][DOMAIN_NAME]"
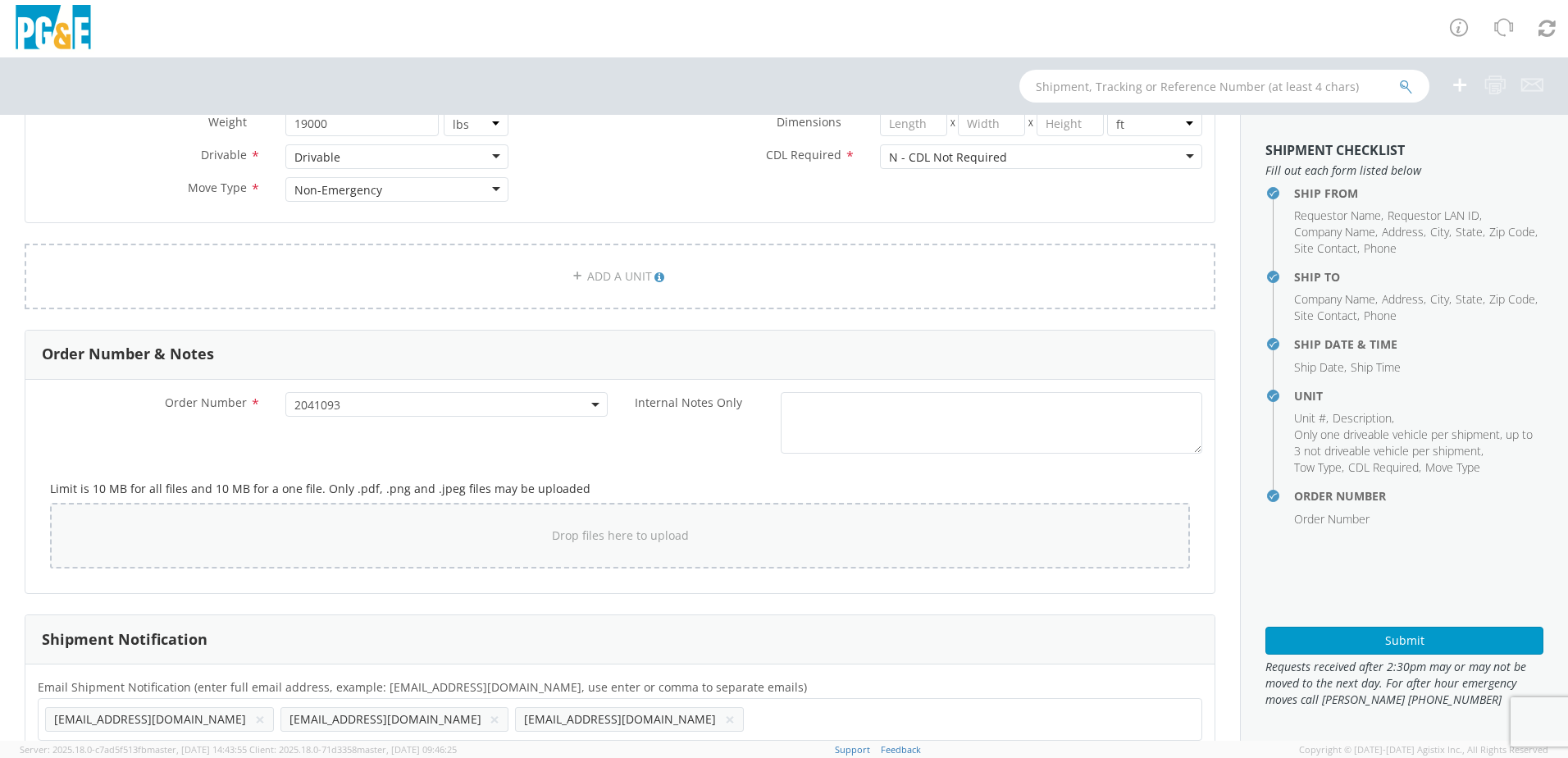
scroll to position [838, 0]
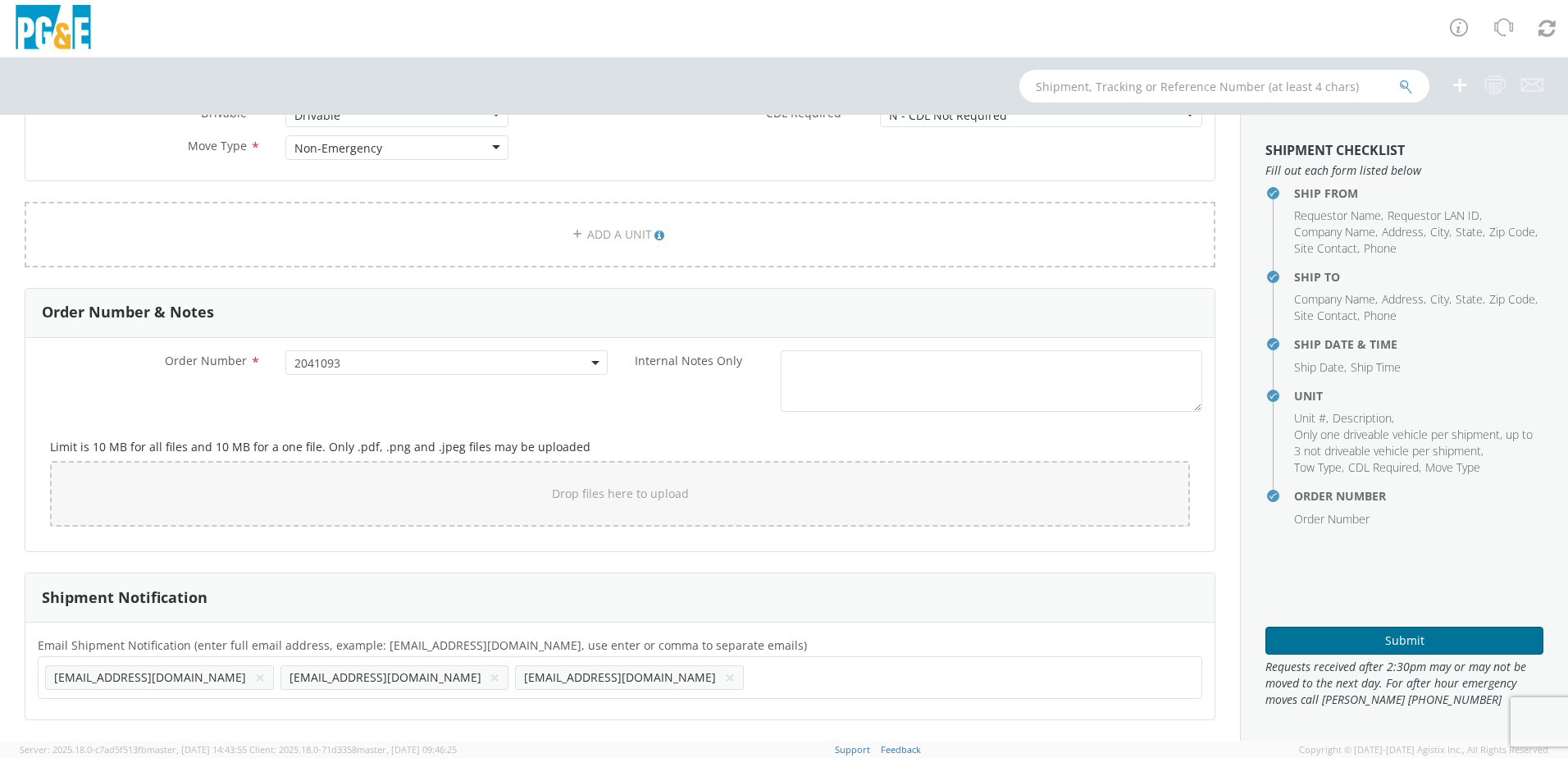
click at [1387, 645] on button "Submit" at bounding box center [1404, 640] width 278 height 28
